Goal: Task Accomplishment & Management: Manage account settings

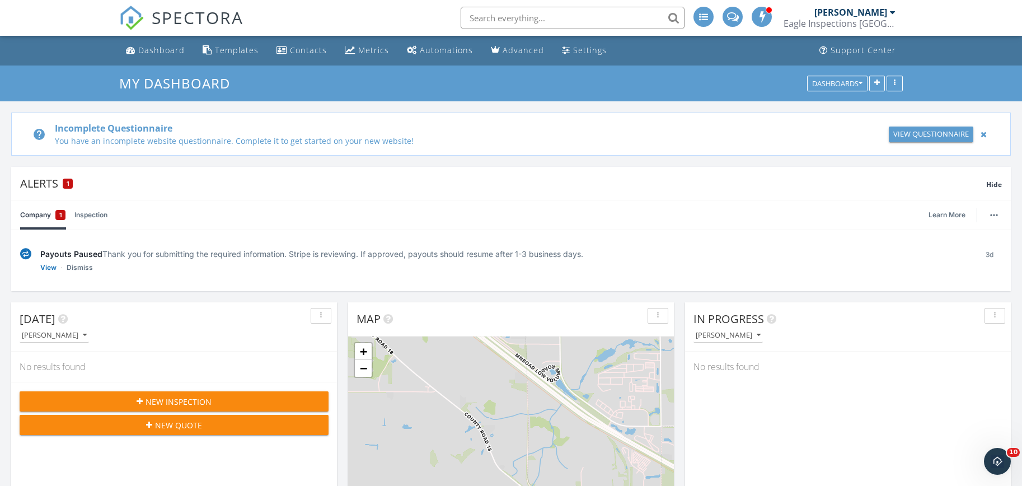
click at [48, 217] on link "Company 1" at bounding box center [42, 214] width 45 height 29
click at [49, 266] on link "View" at bounding box center [48, 267] width 16 height 11
click at [953, 214] on link "Learn More" at bounding box center [950, 214] width 44 height 11
click at [54, 268] on link "View" at bounding box center [48, 267] width 16 height 11
click at [984, 133] on div at bounding box center [984, 134] width 12 height 13
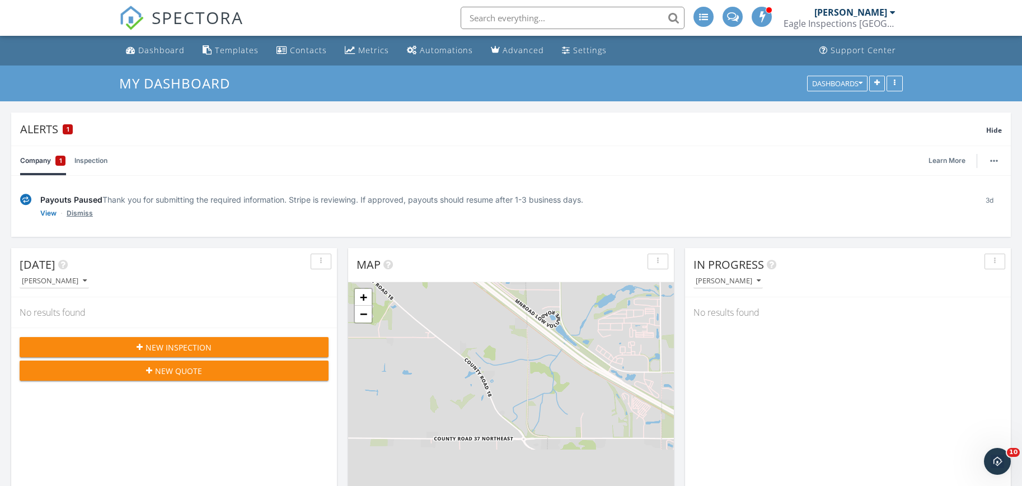
click at [74, 217] on link "Dismiss" at bounding box center [80, 213] width 26 height 11
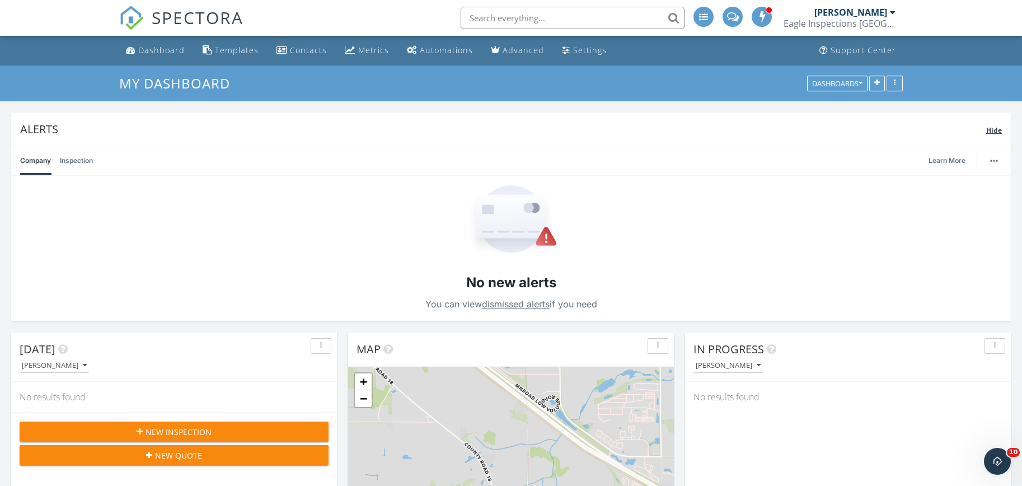
click at [988, 131] on span "Hide" at bounding box center [994, 130] width 16 height 10
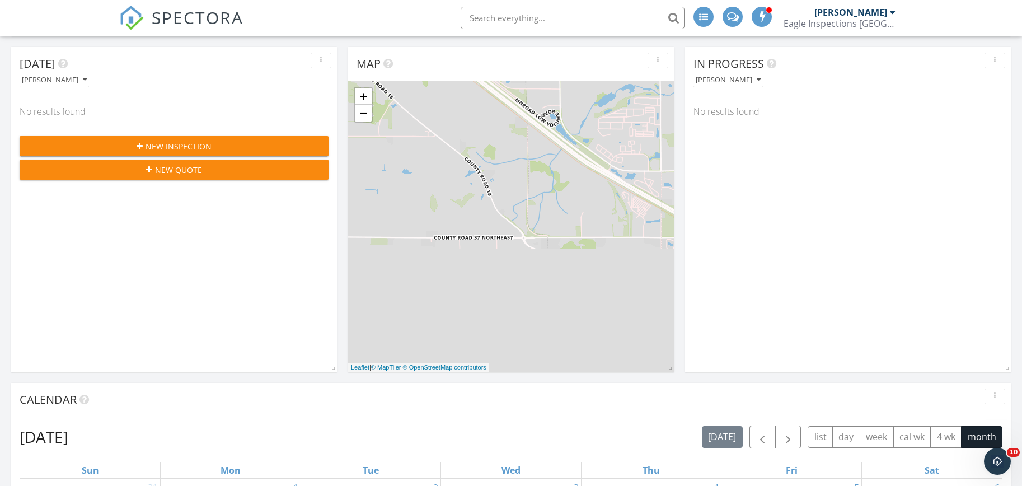
scroll to position [392, 0]
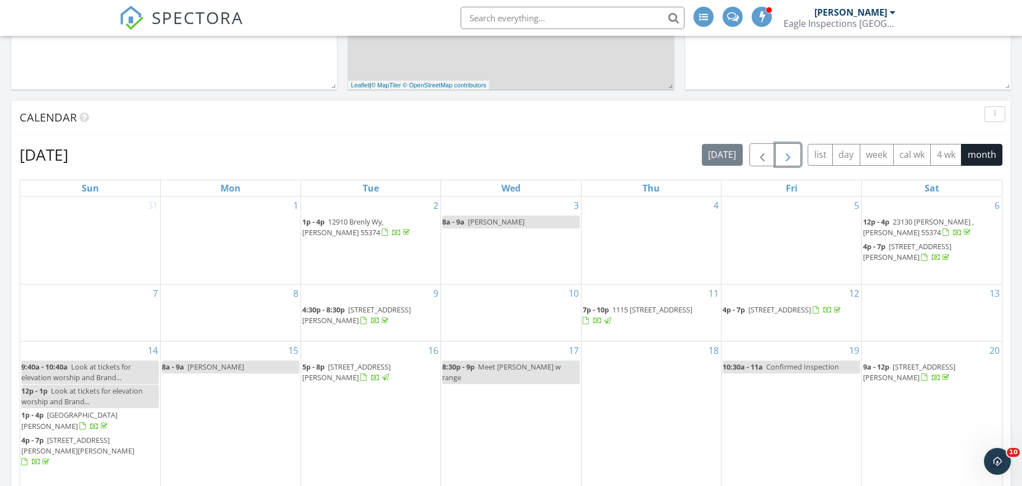
drag, startPoint x: 784, startPoint y: 148, endPoint x: 740, endPoint y: 166, distance: 47.7
click at [784, 149] on span "button" at bounding box center [787, 154] width 13 height 13
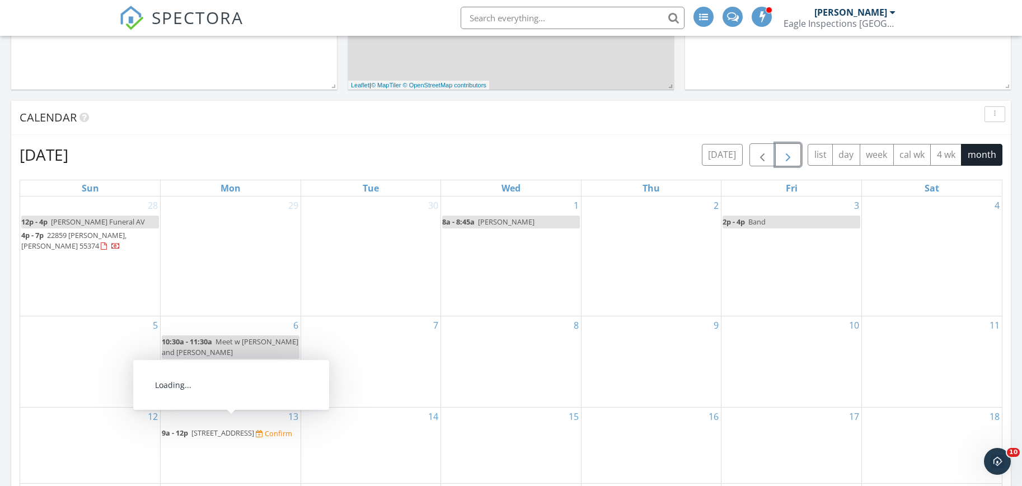
click at [254, 429] on span "11325 81st St NE, Otsego 55330" at bounding box center [222, 432] width 63 height 10
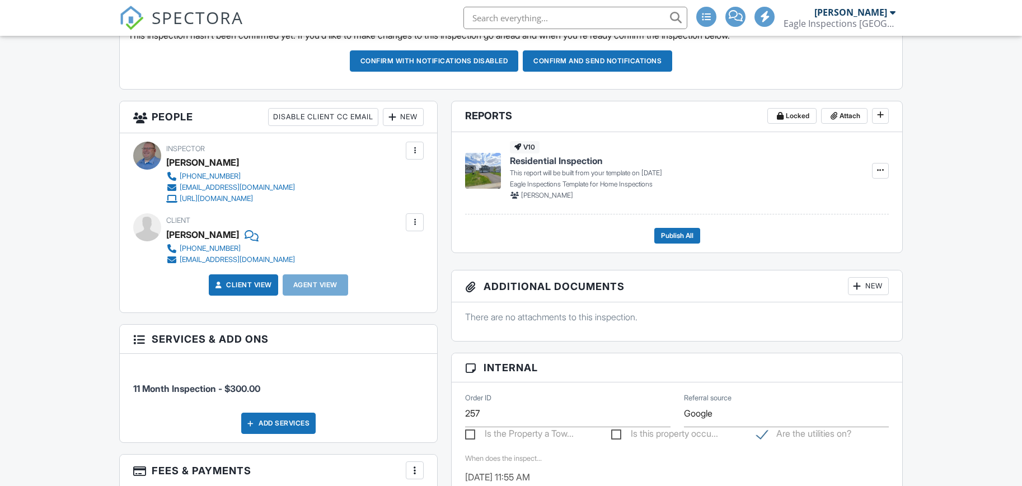
scroll to position [168, 0]
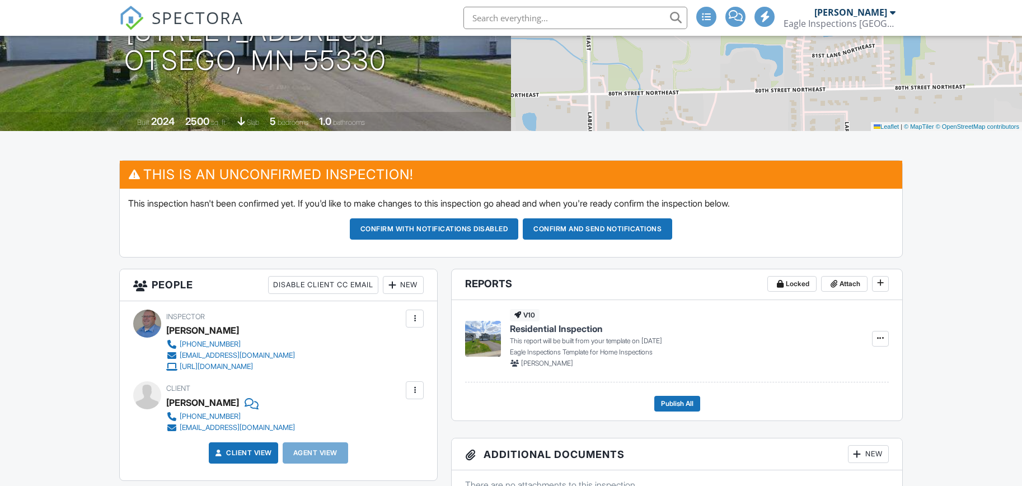
click at [617, 220] on button "Confirm and send notifications" at bounding box center [597, 228] width 149 height 21
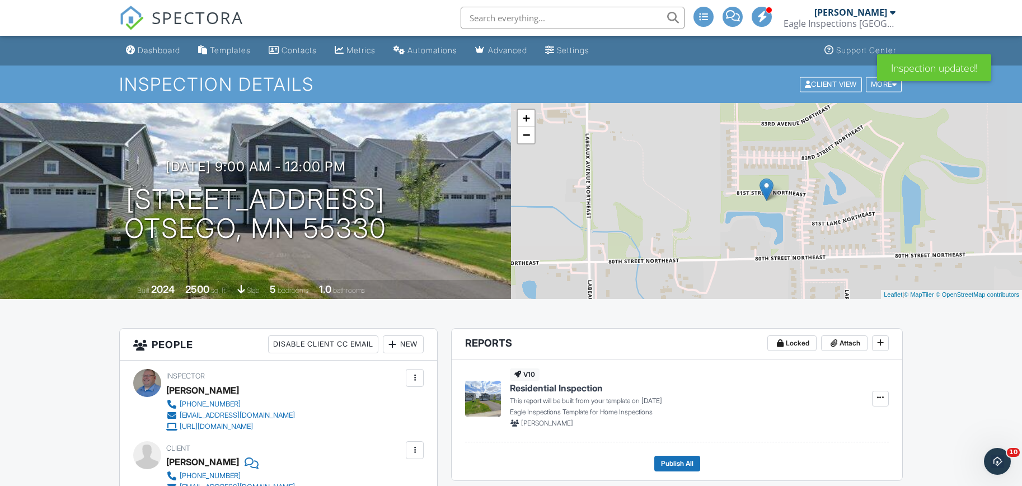
click at [906, 225] on div "+ − Leaflet | © MapTiler © OpenStreetMap contributors" at bounding box center [766, 201] width 511 height 196
click at [527, 146] on div "+ − Leaflet | © MapTiler © OpenStreetMap contributors" at bounding box center [766, 201] width 511 height 196
click at [528, 140] on link "−" at bounding box center [526, 134] width 17 height 17
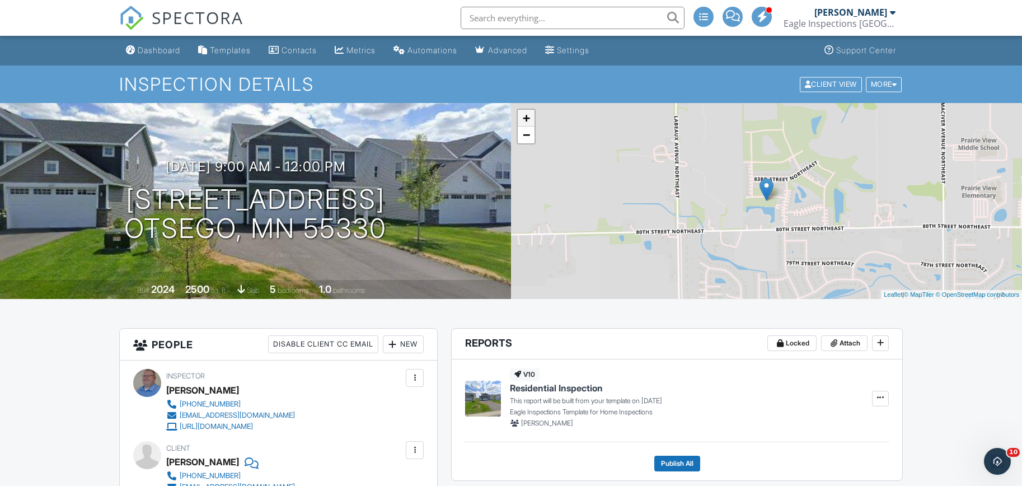
click at [523, 120] on link "+" at bounding box center [526, 118] width 17 height 17
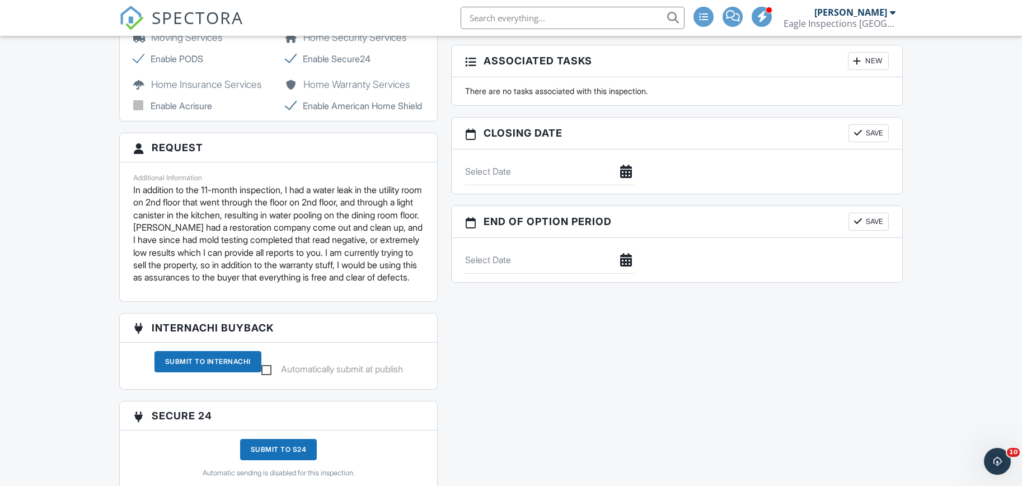
scroll to position [951, 0]
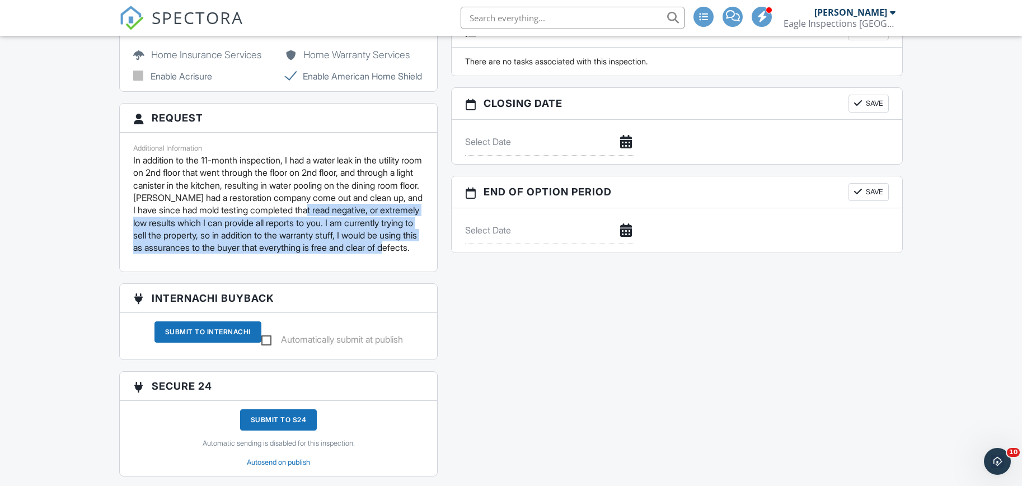
drag, startPoint x: 118, startPoint y: 237, endPoint x: 359, endPoint y: 284, distance: 246.2
click at [355, 263] on div "Additional Information In addition to the 11-month inspection, I had a water le…" at bounding box center [278, 202] width 304 height 122
click at [308, 254] on p "In addition to the 11-month inspection, I had a water leak in the utility room …" at bounding box center [278, 204] width 290 height 100
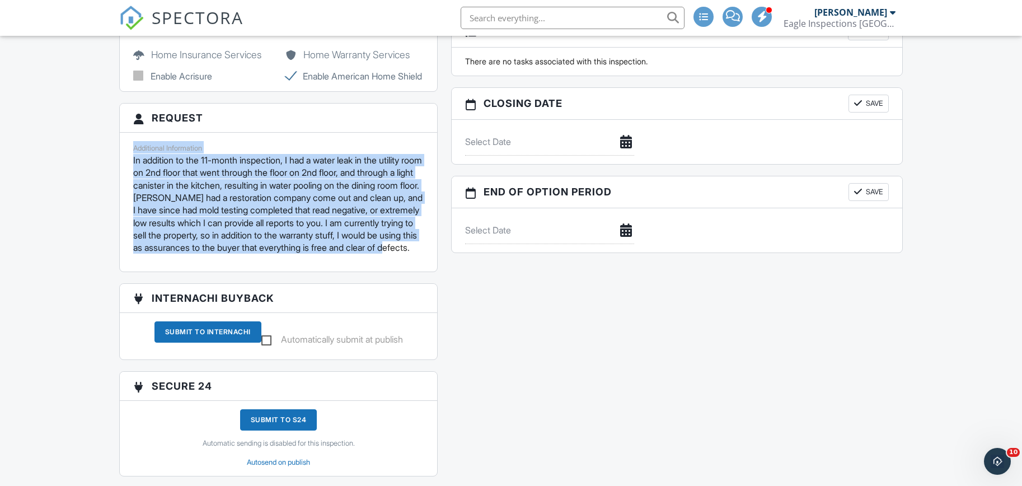
drag, startPoint x: 309, startPoint y: 272, endPoint x: 131, endPoint y: 158, distance: 211.4
click at [131, 158] on div "Additional Information In addition to the 11-month inspection, I had a water le…" at bounding box center [278, 202] width 304 height 122
click at [349, 263] on div "Additional Information In addition to the 11-month inspection, I had a water le…" at bounding box center [278, 202] width 304 height 122
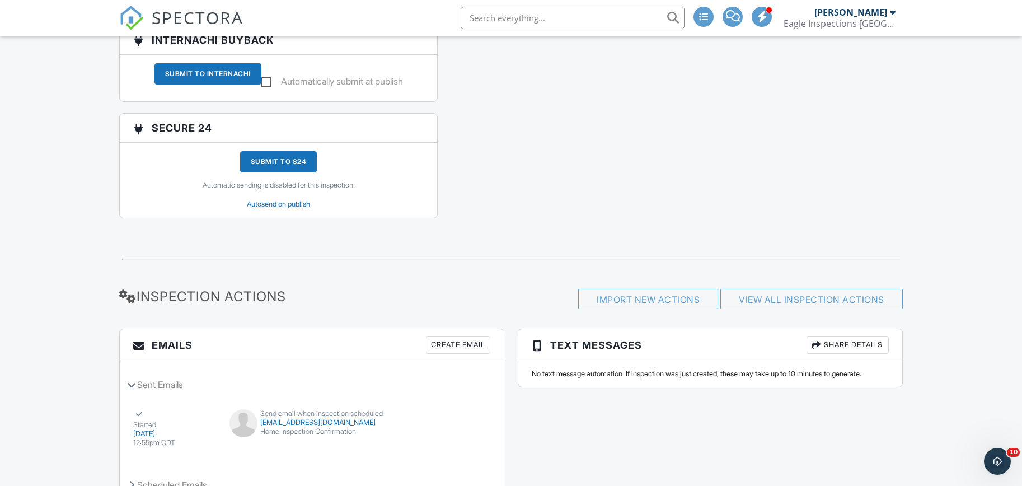
scroll to position [1231, 0]
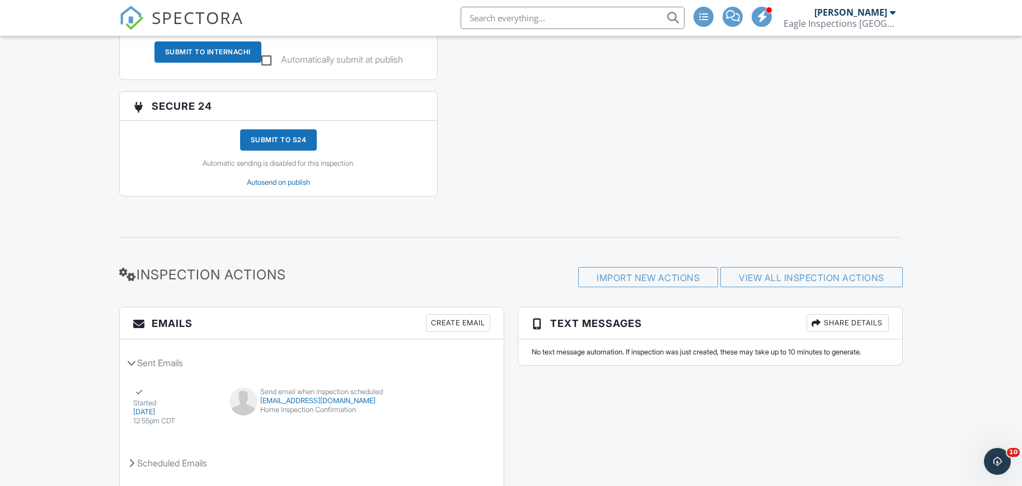
click at [261, 68] on label "Automatically submit at publish" at bounding box center [332, 61] width 142 height 14
click at [261, 65] on input "Automatically submit at publish" at bounding box center [264, 61] width 7 height 7
checkbox input "true"
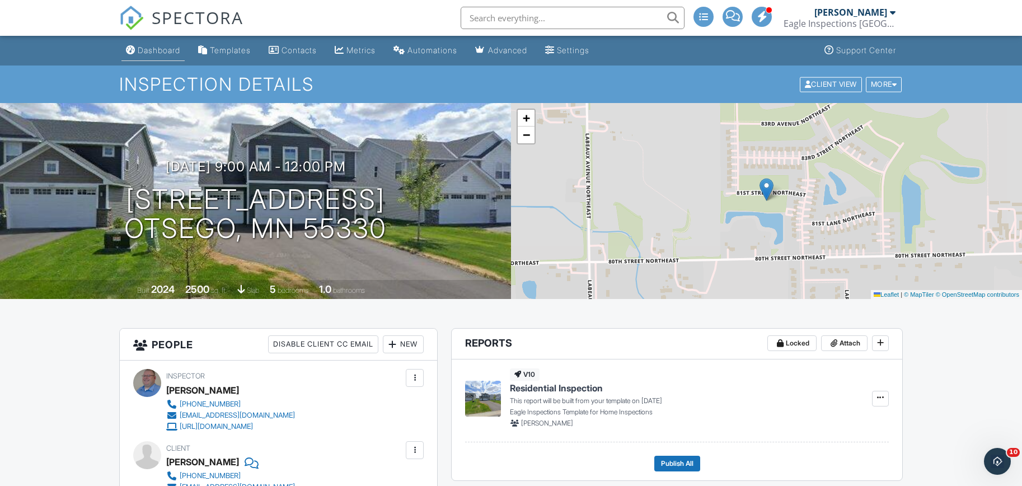
click at [145, 43] on link "Dashboard" at bounding box center [152, 50] width 63 height 21
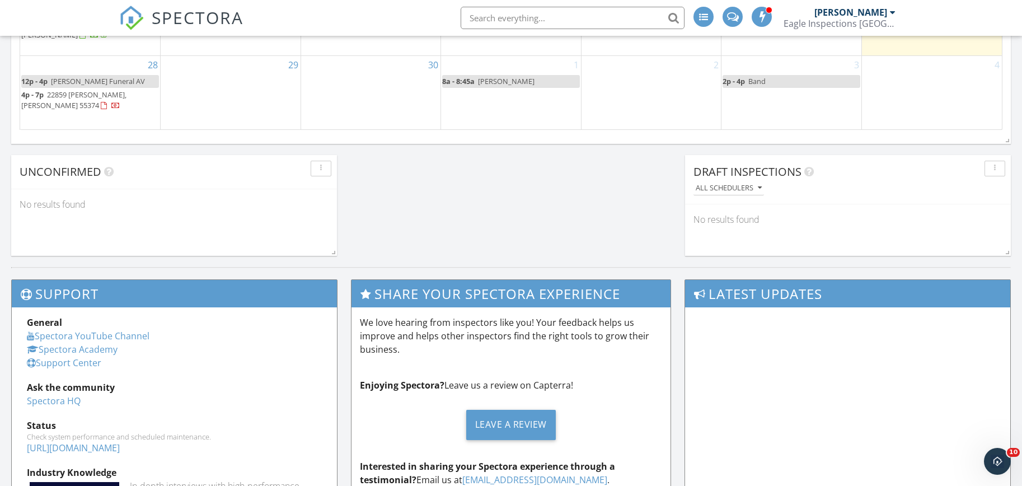
scroll to position [895, 0]
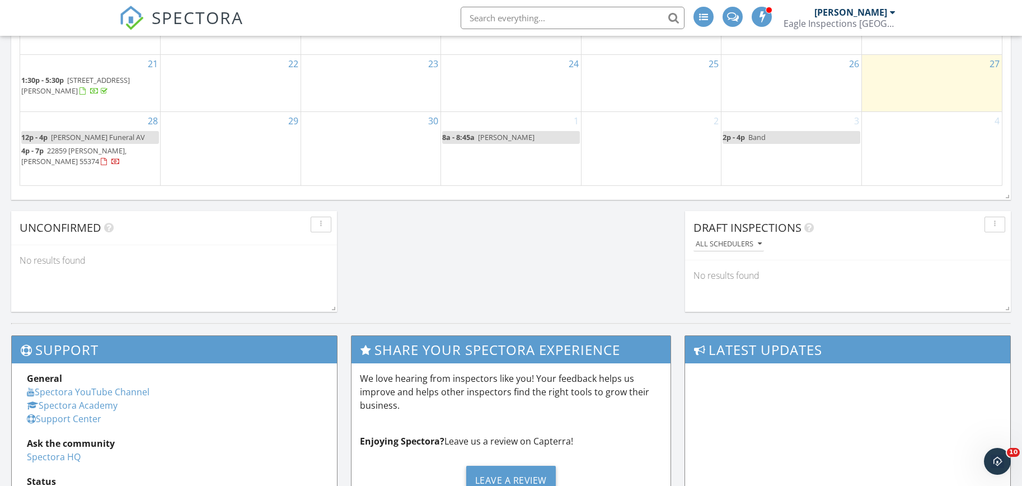
click at [100, 145] on span "22859 Hazel Ln, Rogers 55374" at bounding box center [73, 155] width 105 height 21
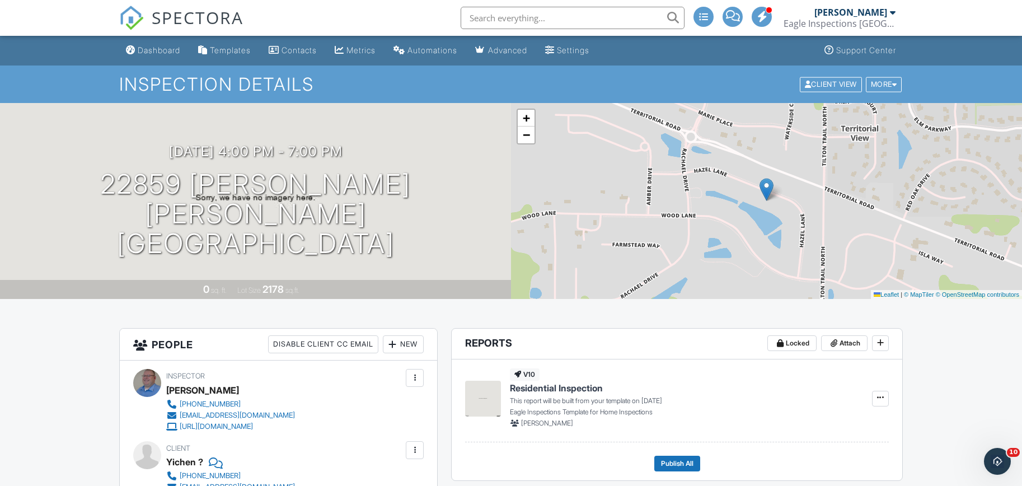
click at [848, 12] on div "[PERSON_NAME]" at bounding box center [850, 12] width 73 height 11
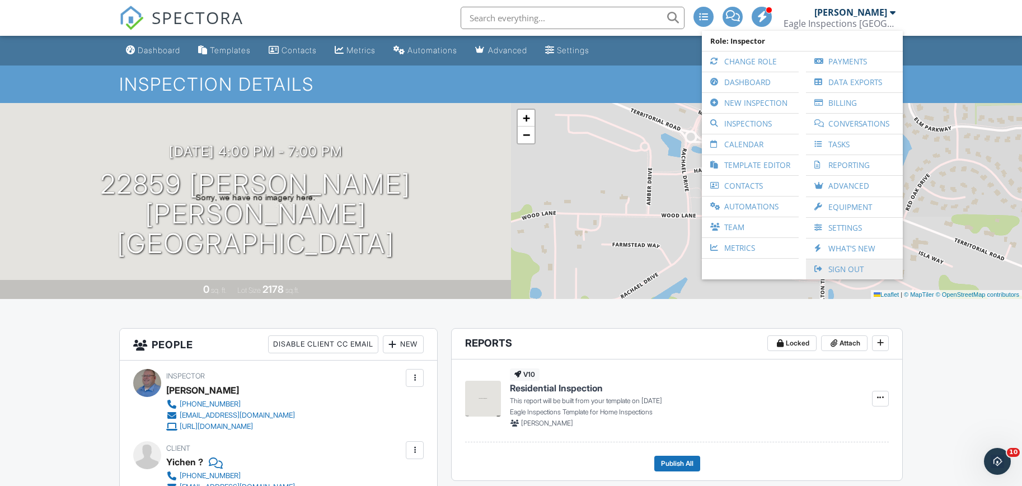
click at [847, 272] on link "Sign Out" at bounding box center [854, 269] width 86 height 20
